Goal: Check status: Check status

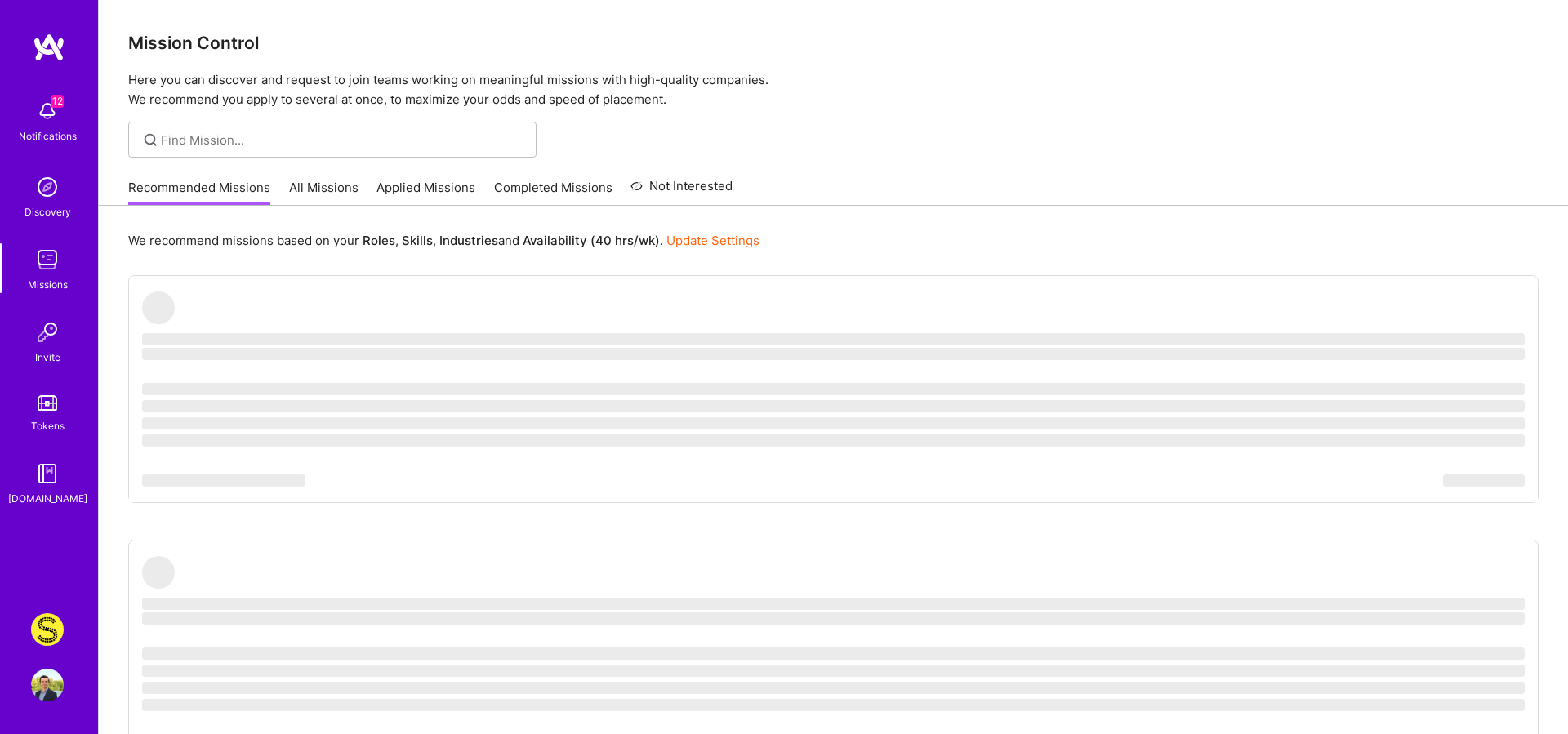
click at [45, 625] on img at bounding box center [47, 630] width 33 height 33
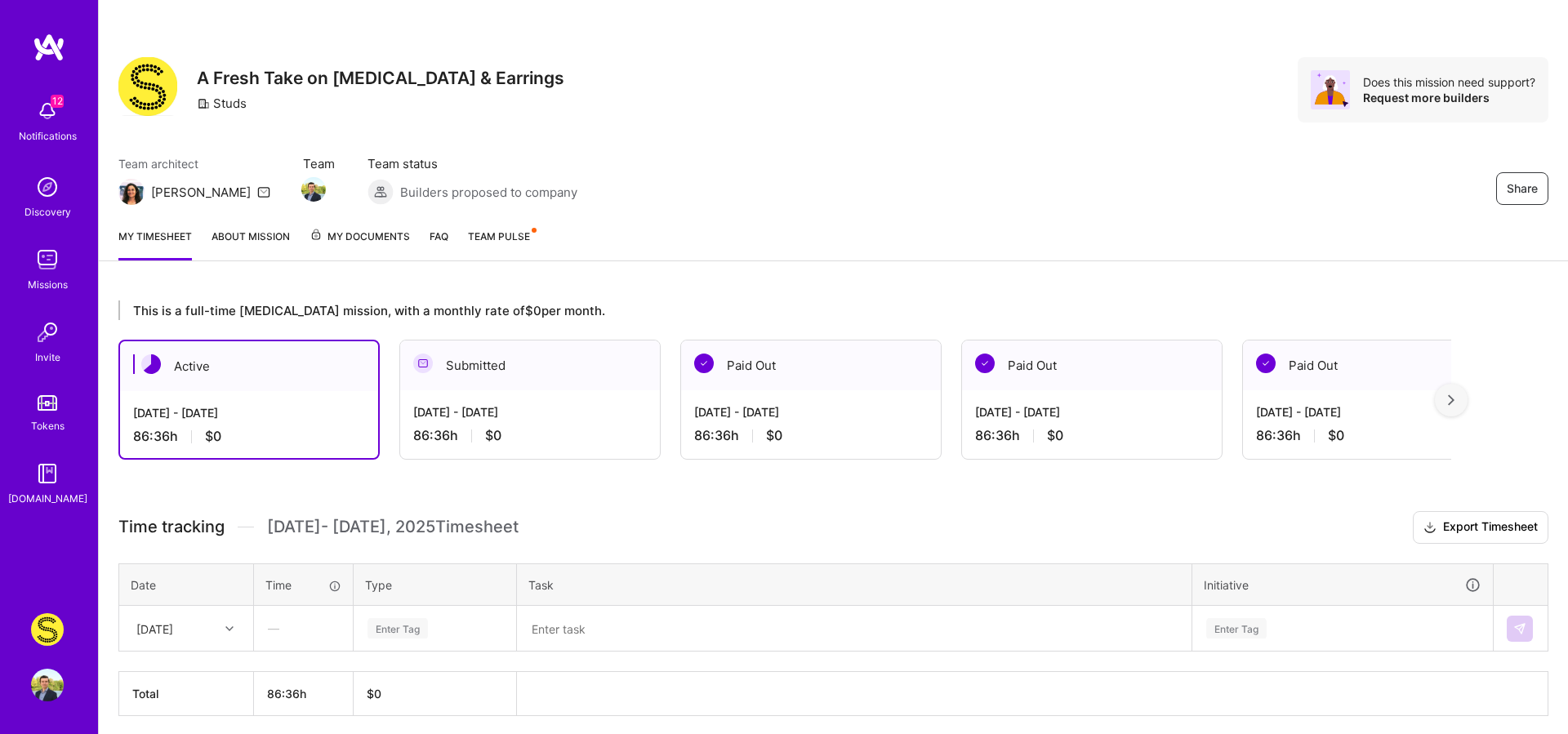
click at [446, 428] on div "86:36 h $0" at bounding box center [530, 436] width 234 height 17
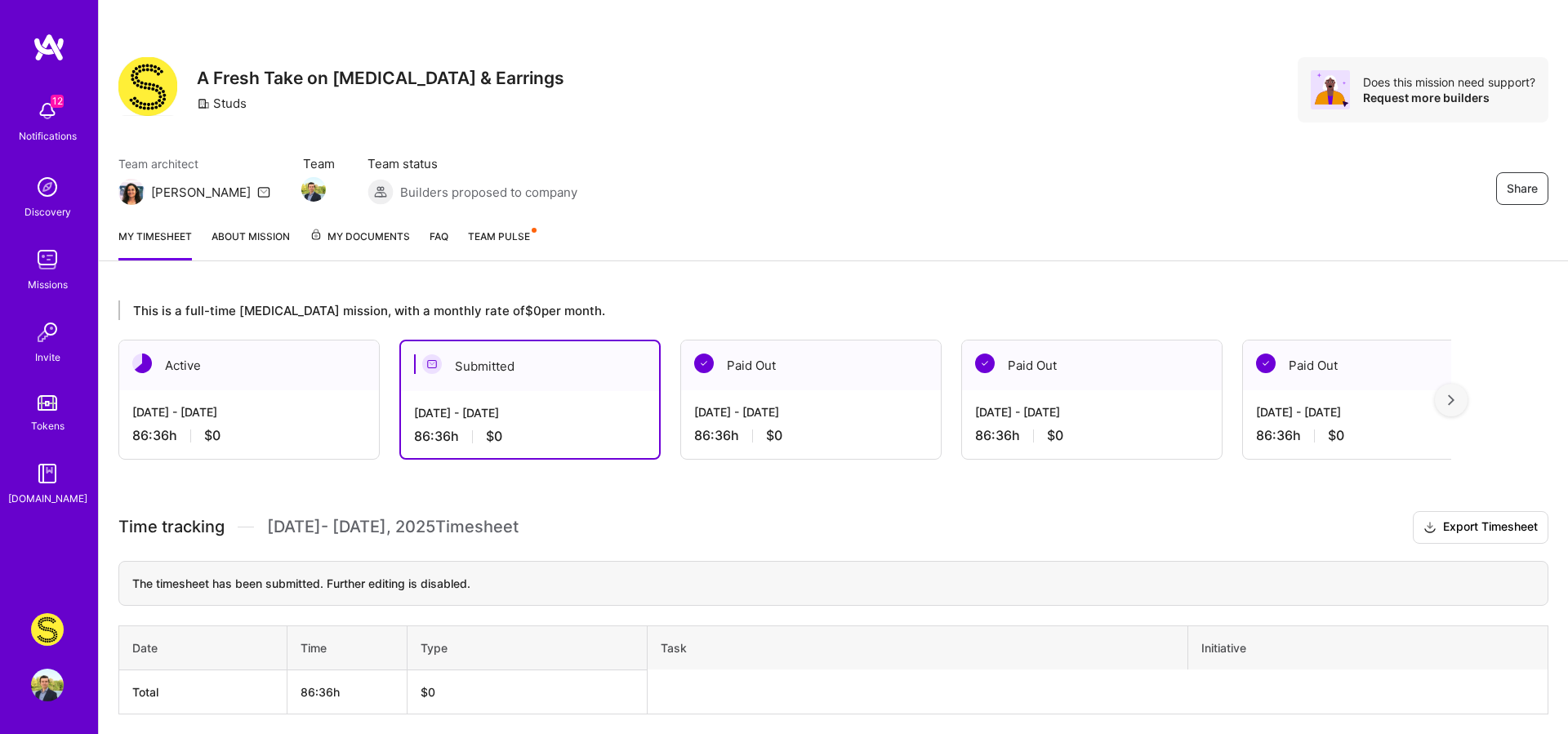
click at [484, 693] on th "$0" at bounding box center [527, 692] width 240 height 44
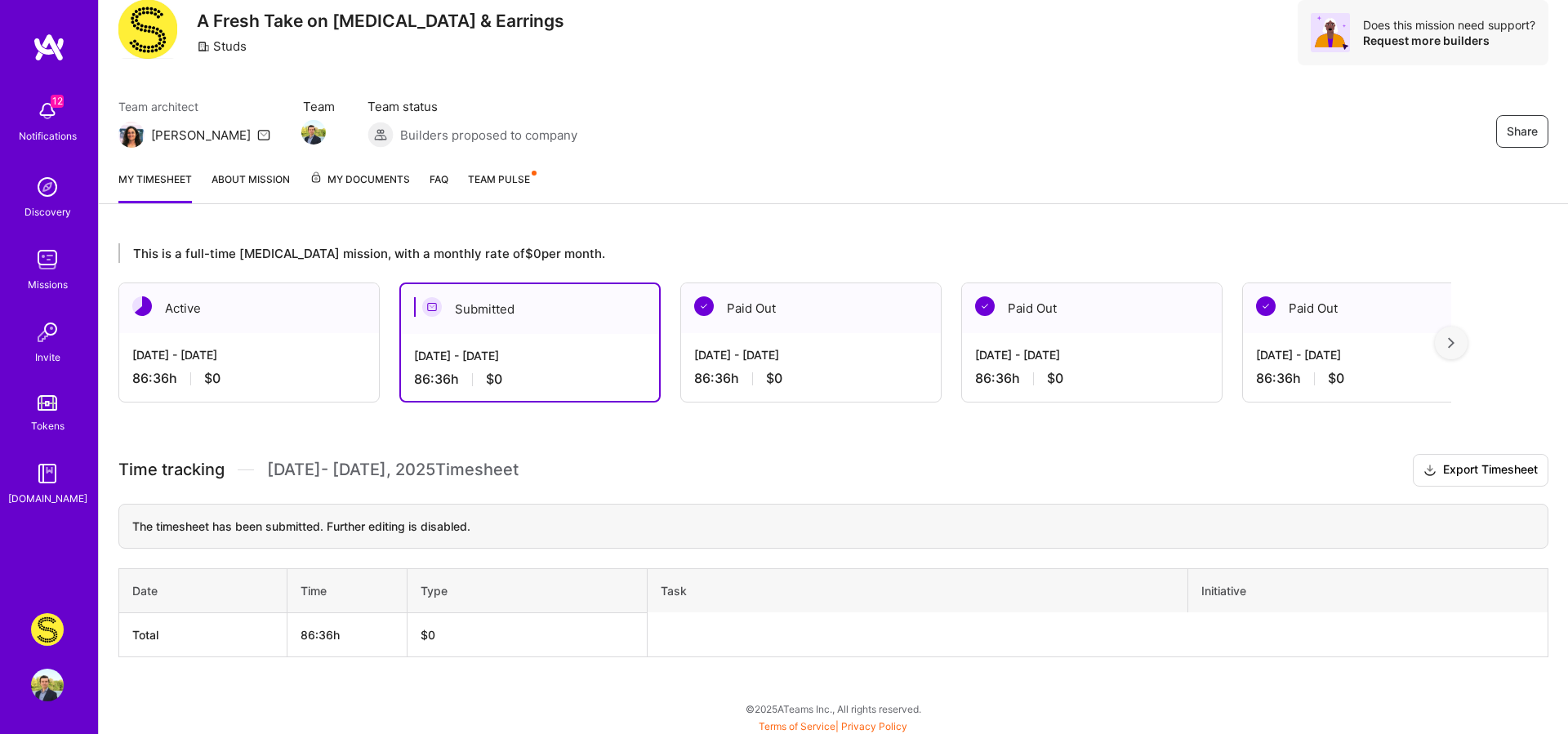
click at [258, 385] on div "[DATE] - [DATE] 86:36 h $0" at bounding box center [249, 366] width 260 height 67
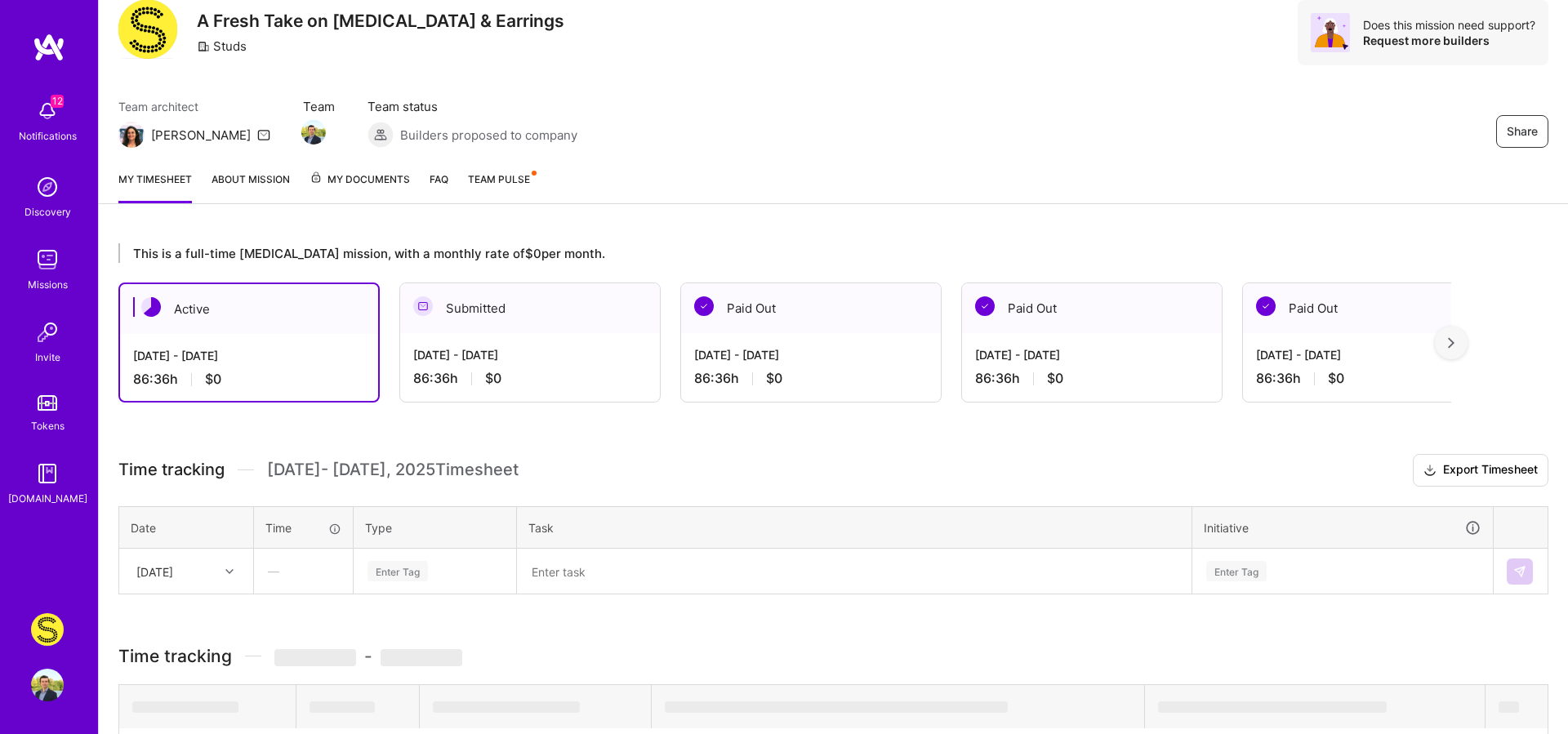
click at [215, 359] on div "[DATE] - [DATE]" at bounding box center [249, 356] width 232 height 17
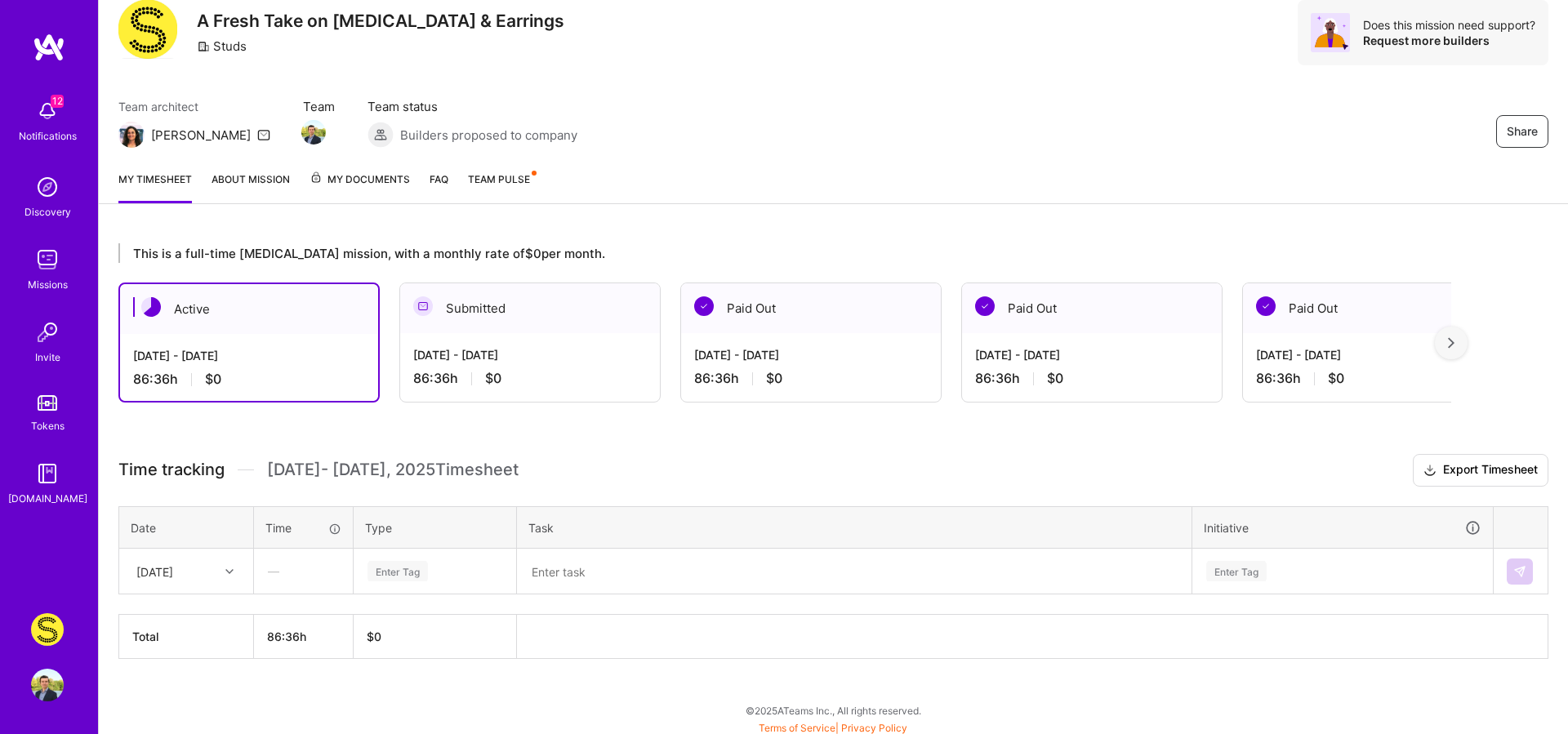
click at [280, 571] on div "—" at bounding box center [303, 571] width 97 height 43
click at [274, 571] on div "—" at bounding box center [303, 571] width 97 height 43
click at [183, 557] on div "[DATE]" at bounding box center [174, 571] width 91 height 27
click at [175, 650] on div "[DATE]" at bounding box center [185, 647] width 132 height 30
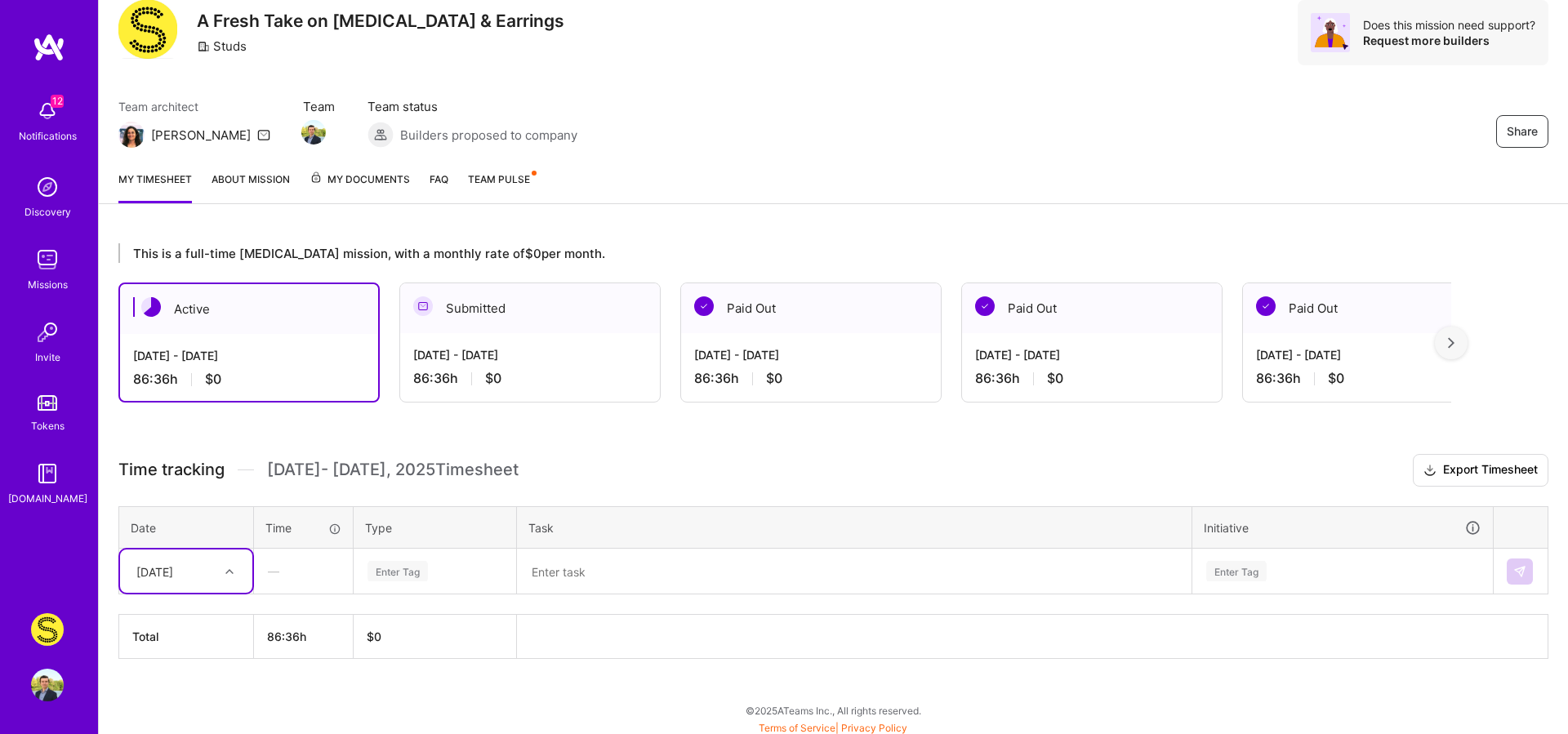
click at [300, 558] on div "—" at bounding box center [303, 571] width 97 height 43
click at [285, 557] on div "—" at bounding box center [303, 571] width 97 height 43
click at [281, 557] on div "—" at bounding box center [303, 571] width 97 height 43
